Goal: Task Accomplishment & Management: Complete application form

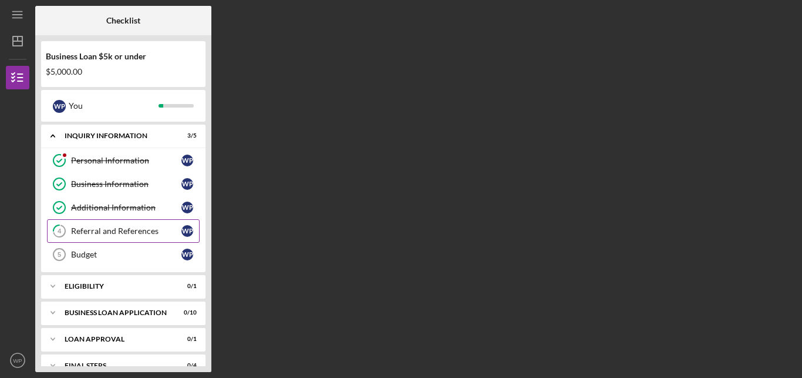
click at [135, 232] on div "Referral and References" at bounding box center [126, 230] width 110 height 9
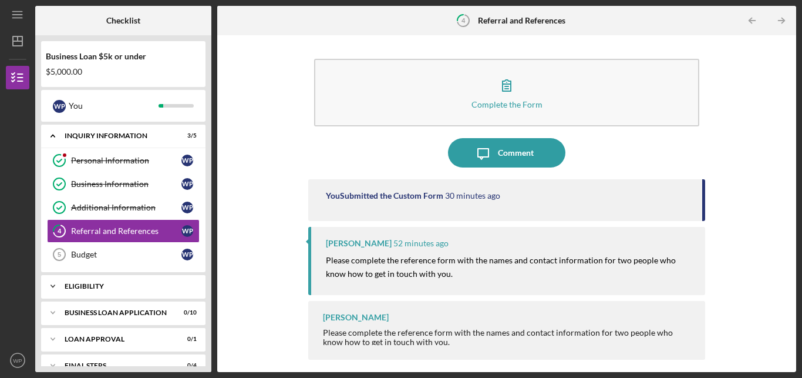
click at [155, 286] on div "Eligibility" at bounding box center [128, 285] width 126 height 7
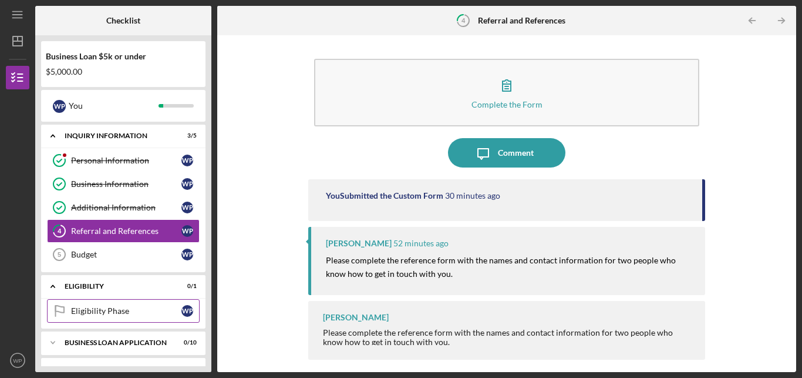
click at [150, 316] on link "Eligibility Phase Eligibility Phase W P" at bounding box center [123, 310] width 153 height 23
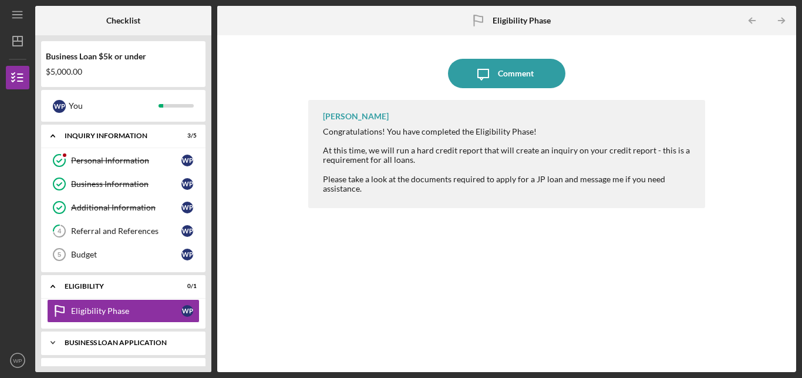
click at [114, 343] on div "BUSINESS LOAN APPLICATION" at bounding box center [128, 342] width 126 height 7
click at [130, 340] on div "BUSINESS LOAN APPLICATION" at bounding box center [128, 342] width 126 height 7
drag, startPoint x: 211, startPoint y: 232, endPoint x: 213, endPoint y: 255, distance: 23.0
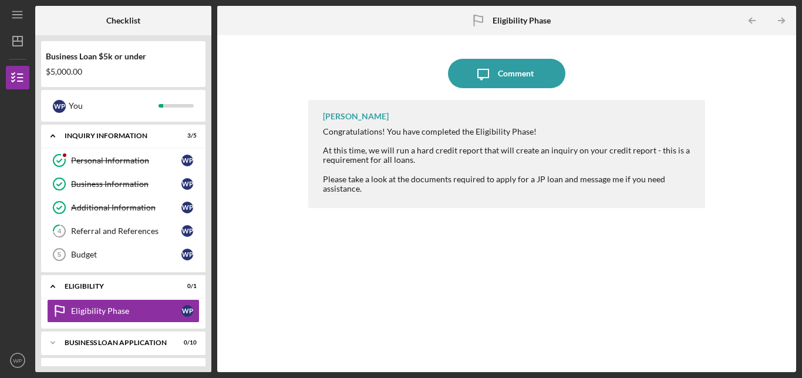
click at [213, 255] on div "Checklist Business Loan $5k or under $5,000.00 W P You Icon/Expander INQUIRY IN…" at bounding box center [415, 189] width 761 height 366
click at [167, 342] on div "BUSINESS LOAN APPLICATION" at bounding box center [128, 342] width 126 height 7
click at [208, 347] on div "Business Loan $5k or under $5,000.00 W P You Icon/Expander INQUIRY INFORMATION …" at bounding box center [123, 203] width 176 height 336
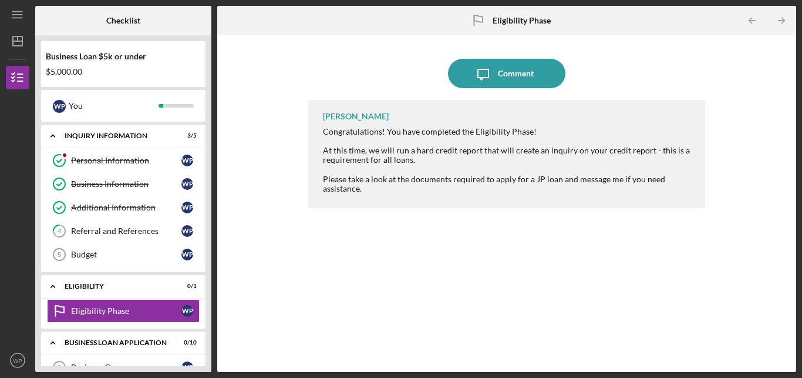
click at [208, 347] on div "Business Loan $5k or under $5,000.00 W P You Icon/Expander INQUIRY INFORMATION …" at bounding box center [123, 203] width 176 height 336
click at [27, 291] on div at bounding box center [17, 284] width 23 height 130
click at [16, 363] on text "WP" at bounding box center [17, 360] width 9 height 6
click at [23, 278] on div at bounding box center [17, 284] width 23 height 130
click at [216, 312] on div "Checklist Business Loan $5k or under $5,000.00 W P You Icon/Expander INQUIRY IN…" at bounding box center [415, 189] width 761 height 366
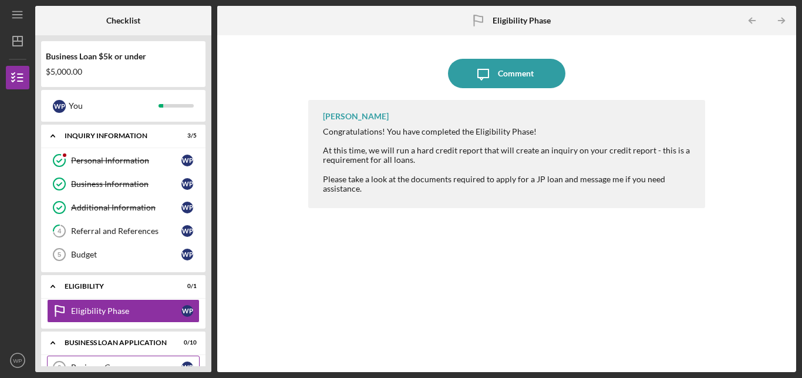
drag, startPoint x: 216, startPoint y: 312, endPoint x: 198, endPoint y: 358, distance: 48.5
click at [198, 358] on div "Checklist Business Loan $5k or under $5,000.00 W P You Icon/Expander INQUIRY IN…" at bounding box center [415, 189] width 761 height 366
click at [218, 352] on div "Icon/Message Comment Franchot Cunningham Congratulations! You have completed th…" at bounding box center [506, 203] width 579 height 336
click at [428, 305] on div "Franchot Cunningham Congratulations! You have completed the Eligibility Phase! …" at bounding box center [506, 227] width 397 height 254
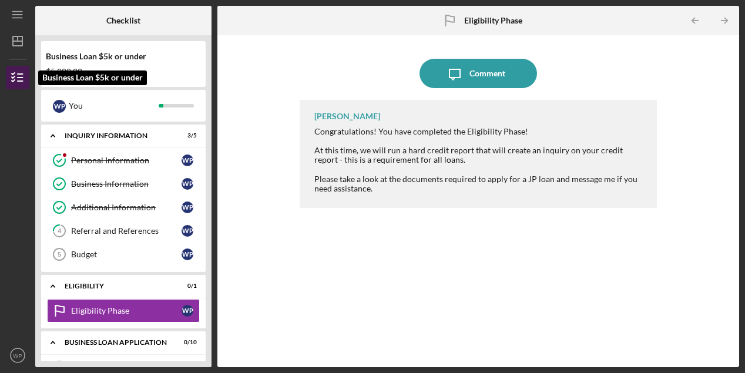
click at [12, 77] on polyline "button" at bounding box center [13, 77] width 3 height 2
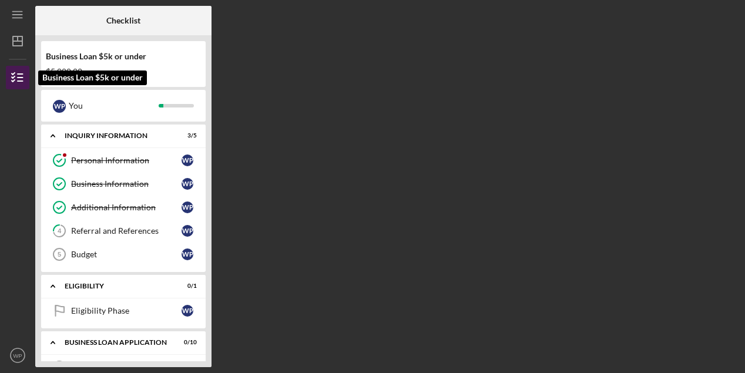
click at [12, 77] on polyline "button" at bounding box center [13, 77] width 3 height 2
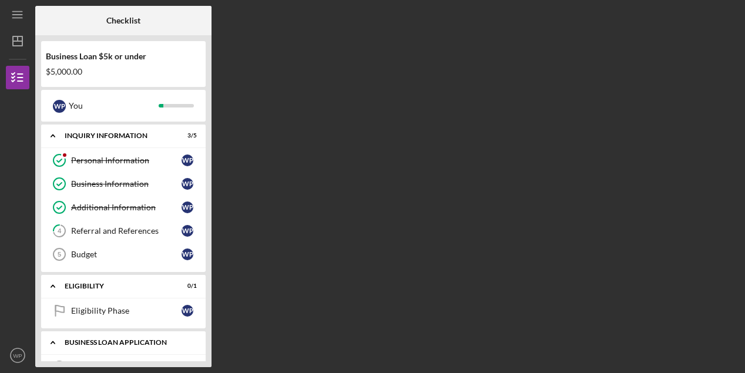
click at [132, 348] on div "Icon/Expander BUSINESS LOAN APPLICATION 0 / 10" at bounding box center [123, 343] width 164 height 24
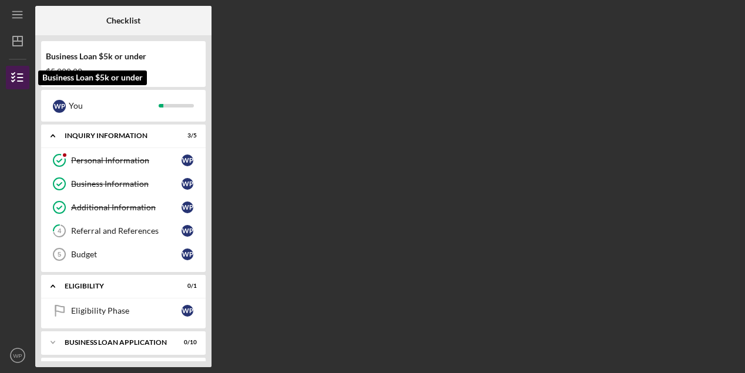
click at [18, 86] on icon "button" at bounding box center [17, 77] width 29 height 29
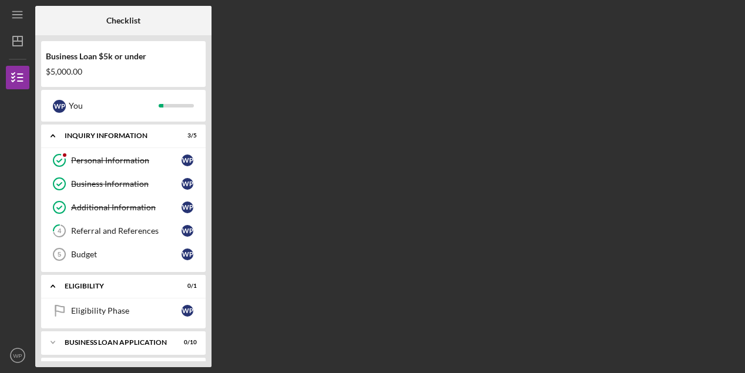
click at [209, 351] on div "Business Loan $5k or under $5,000.00 W P You Icon/Expander INQUIRY INFORMATION …" at bounding box center [123, 201] width 176 height 332
click at [152, 307] on div "Icon/Expander BUSINESS LOAN APPLICATION 0 / 10" at bounding box center [123, 312] width 164 height 23
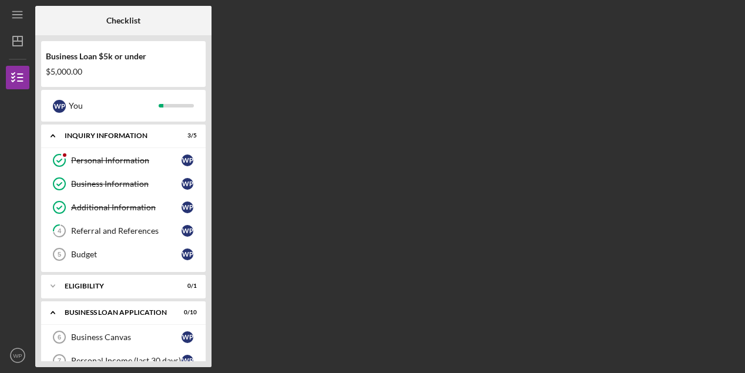
click at [208, 354] on div "Business Loan $5k or under $5,000.00 W P You Icon/Expander INQUIRY INFORMATION …" at bounding box center [123, 201] width 176 height 332
